Goal: Information Seeking & Learning: Check status

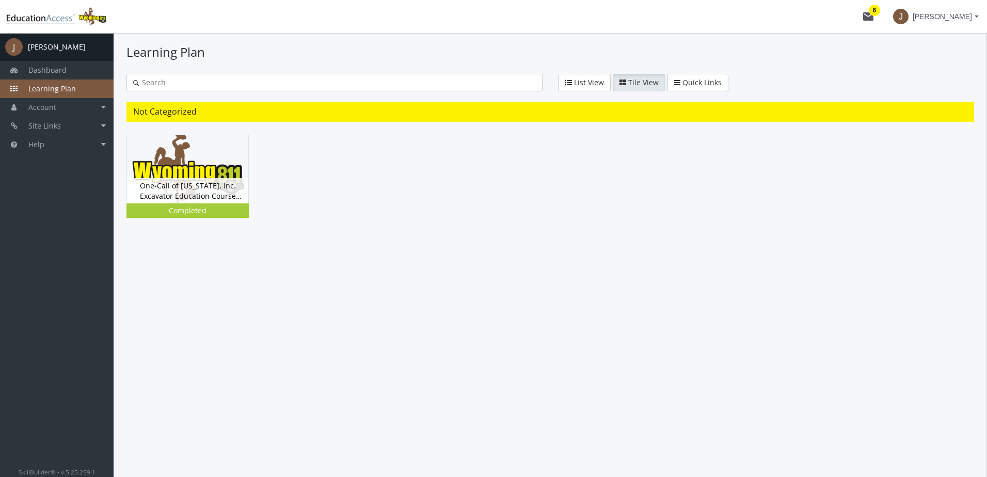
click at [875, 12] on mat-icon "mail 6" at bounding box center [868, 16] width 12 height 12
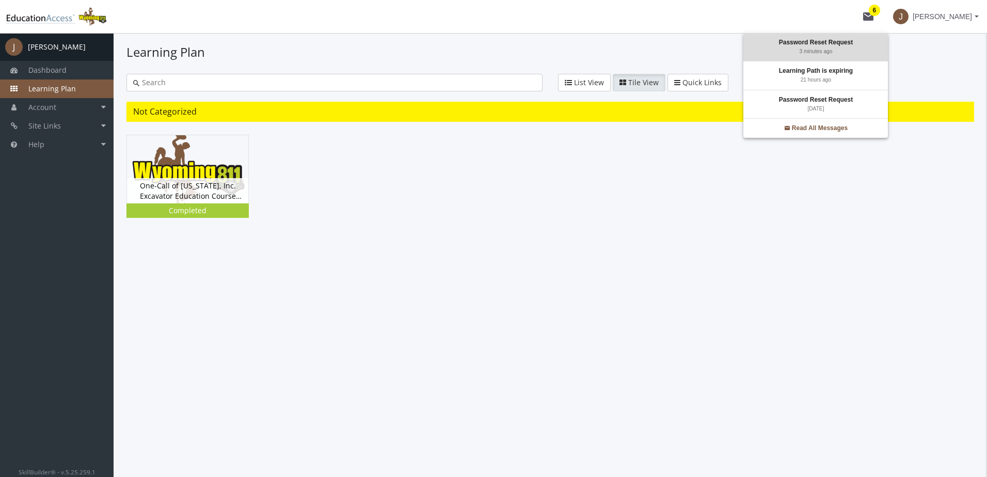
click at [810, 50] on small "3 minutes ago" at bounding box center [815, 52] width 33 height 6
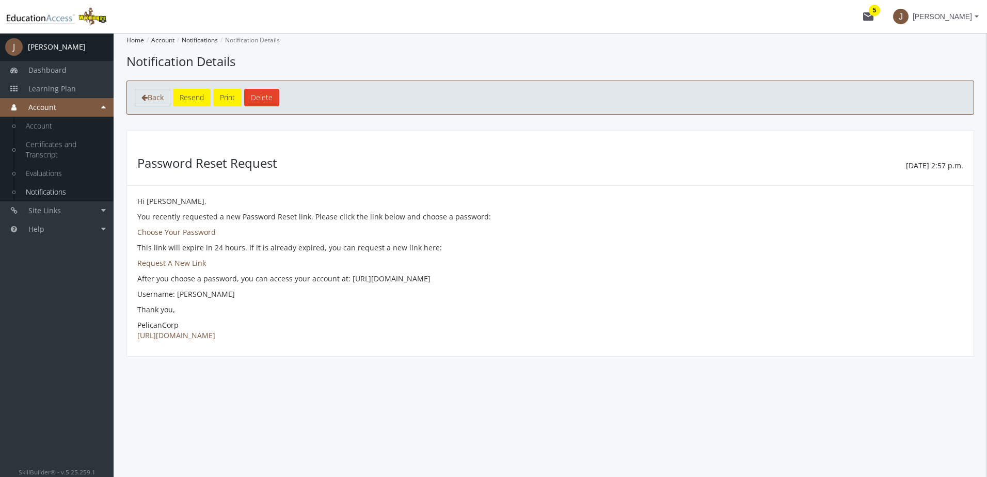
click at [873, 14] on mat-icon "mail 5" at bounding box center [868, 16] width 12 height 12
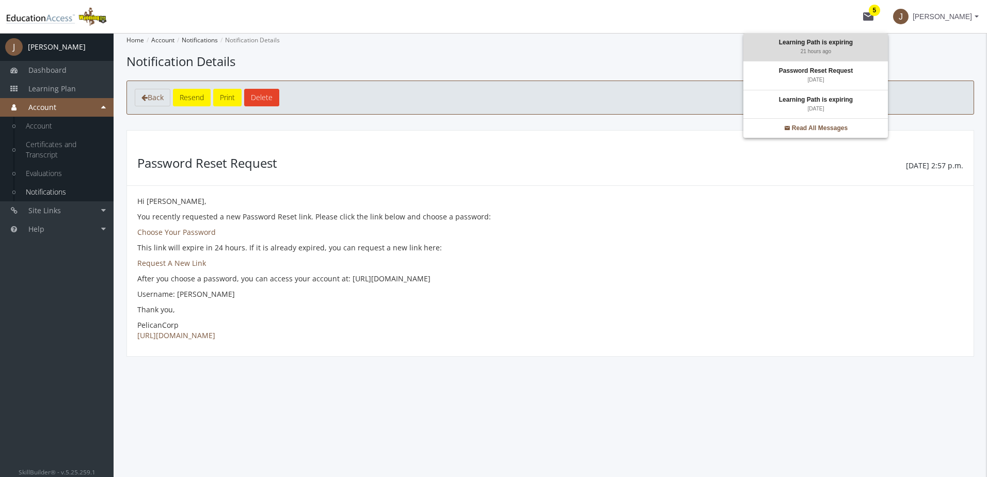
click at [782, 60] on div "Learning Path is expiring 21 hours ago" at bounding box center [815, 47] width 145 height 28
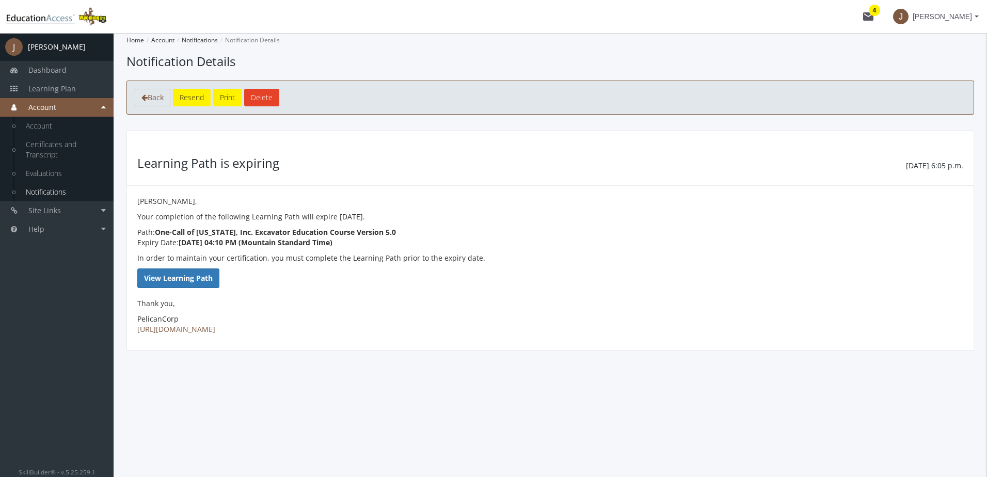
click at [184, 279] on link "View Learning Path" at bounding box center [178, 278] width 82 height 20
